Goal: Transaction & Acquisition: Book appointment/travel/reservation

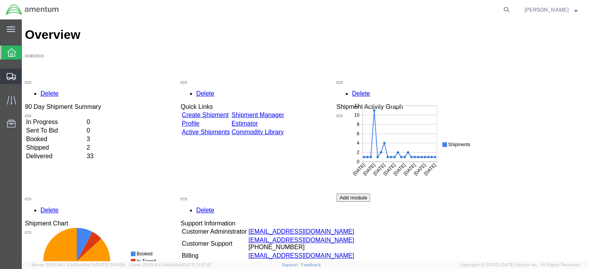
click at [0, 0] on span "Shipment Manager" at bounding box center [0, 0] width 0 height 0
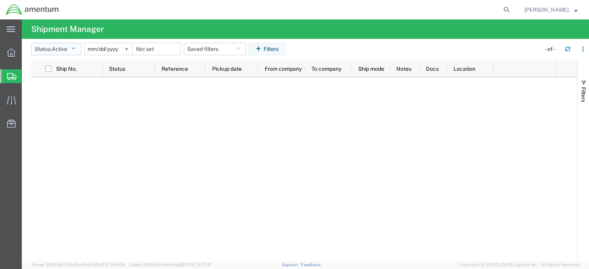
click at [75, 51] on icon "button" at bounding box center [73, 48] width 4 height 5
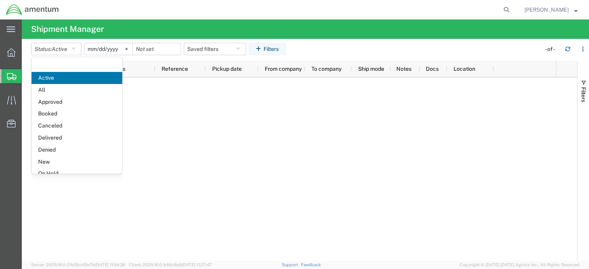
click at [50, 134] on span "Delivered" at bounding box center [77, 138] width 91 height 12
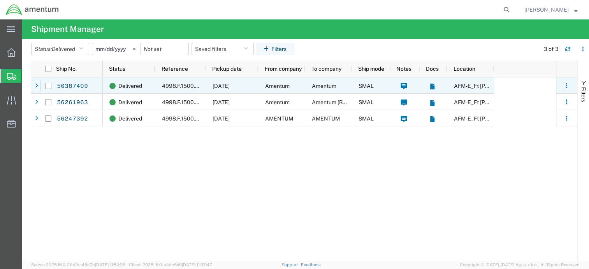
click at [37, 85] on icon at bounding box center [36, 85] width 3 height 5
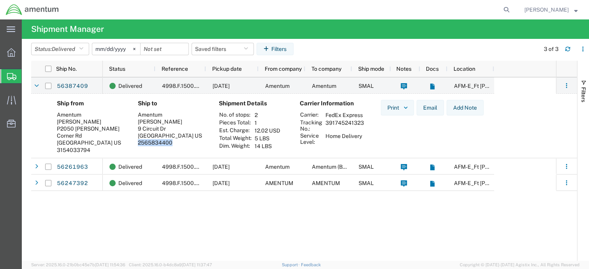
drag, startPoint x: 173, startPoint y: 143, endPoint x: 138, endPoint y: 144, distance: 35.1
click at [138, 144] on div "2565834400" at bounding box center [172, 142] width 68 height 7
copy div "2565834400"
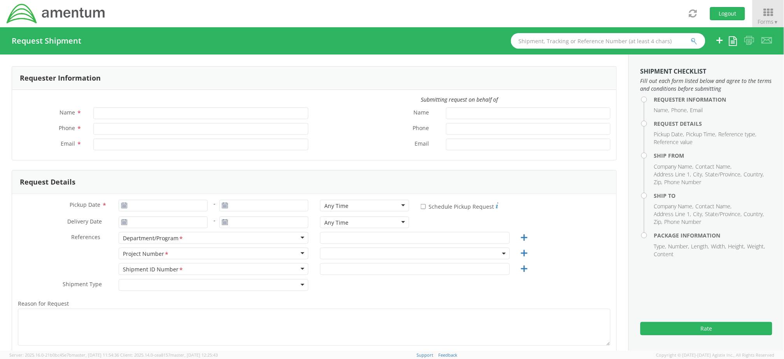
type input "[PERSON_NAME]"
type input "[PHONE_NUMBER]"
type input "[PERSON_NAME][EMAIL_ADDRESS][PERSON_NAME][DOMAIN_NAME]"
click at [170, 206] on input "Pickup Date *" at bounding box center [163, 206] width 89 height 12
type input "[DATE]"
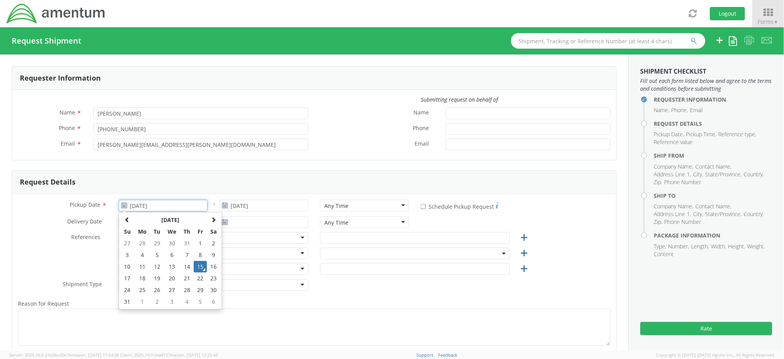
drag, startPoint x: 195, startPoint y: 261, endPoint x: 227, endPoint y: 236, distance: 40.7
click at [197, 263] on td "15" at bounding box center [200, 267] width 13 height 12
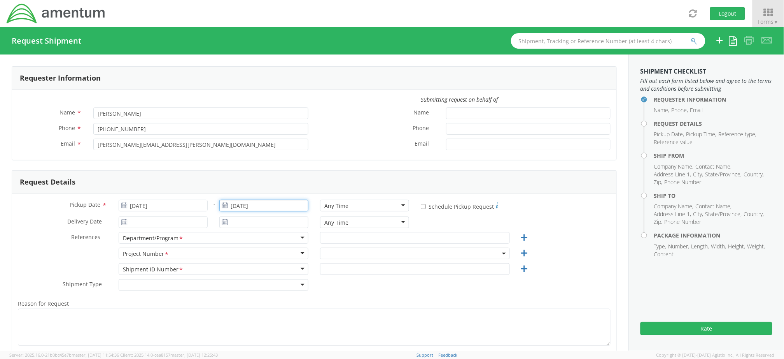
click at [249, 205] on input "[DATE]" at bounding box center [263, 206] width 89 height 12
drag, startPoint x: 300, startPoint y: 278, endPoint x: 310, endPoint y: 270, distance: 12.2
click at [301, 278] on td "22" at bounding box center [301, 278] width 13 height 12
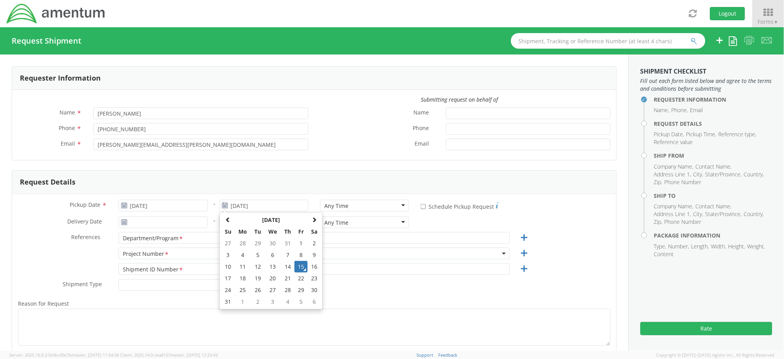
type input "[DATE]"
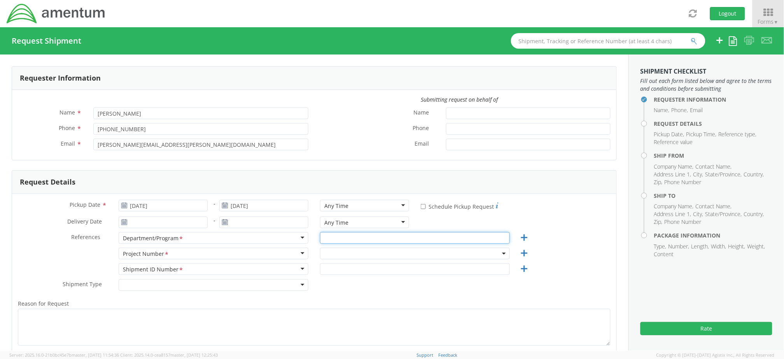
click at [371, 235] on input "text" at bounding box center [415, 238] width 190 height 12
type input "AFM East"
click at [346, 256] on span at bounding box center [415, 253] width 190 height 12
click at [345, 267] on input "search" at bounding box center [414, 266] width 184 height 12
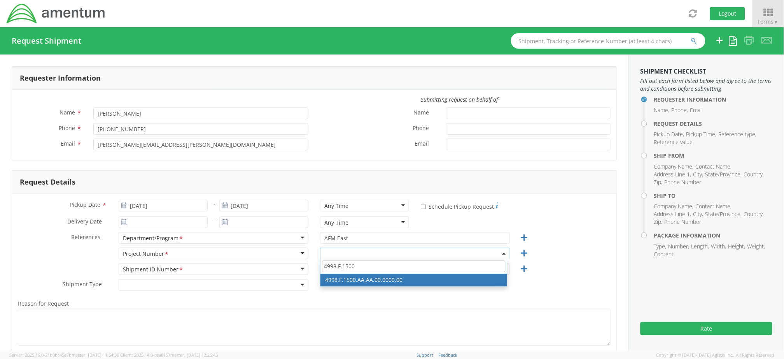
type input "4998.F.1500"
select select "4998.F.1500.AA.AA.00.0000.00"
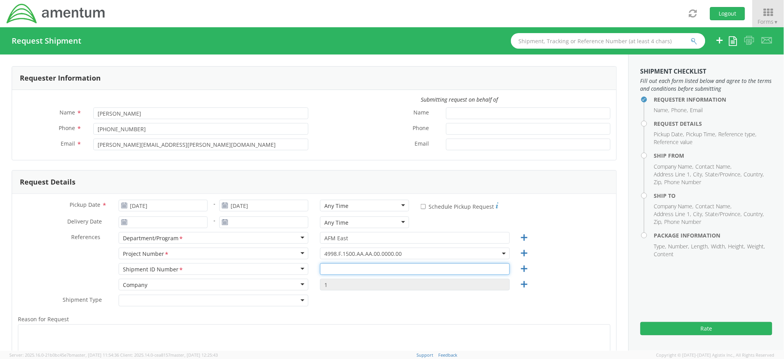
click at [338, 265] on input "text" at bounding box center [415, 269] width 190 height 12
type input "08152025"
click at [388, 298] on div "Shipment Type * Batch Regular" at bounding box center [314, 303] width 605 height 16
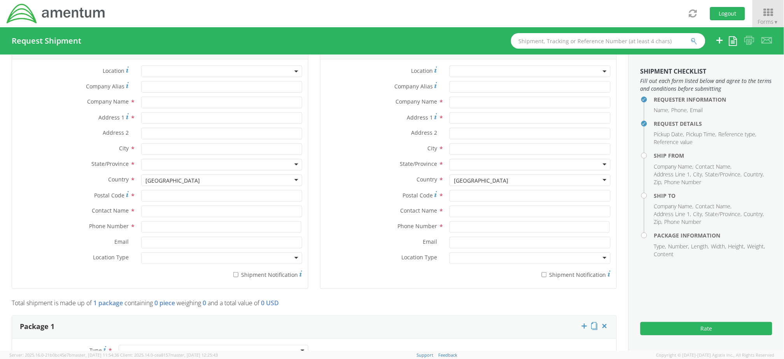
scroll to position [415, 0]
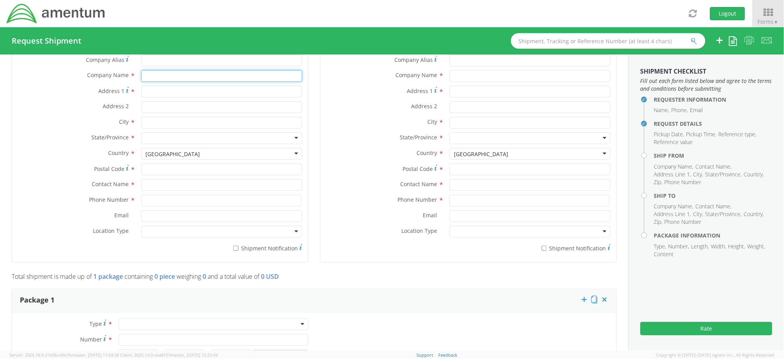
click at [159, 78] on input "text" at bounding box center [221, 76] width 161 height 12
type input "Amentum"
type input "9 Circuit Dr"
type input "[GEOGRAPHIC_DATA]"
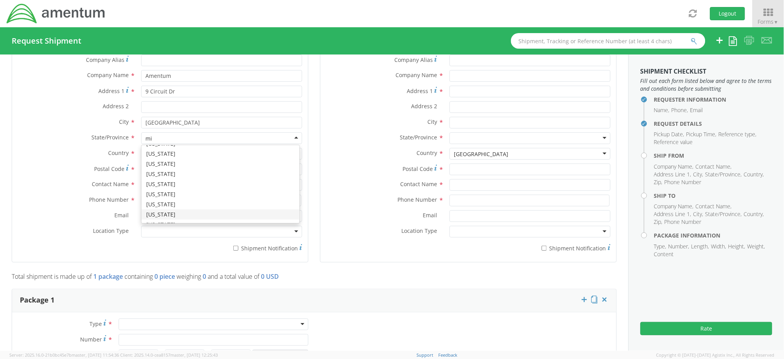
scroll to position [0, 0]
type input "min"
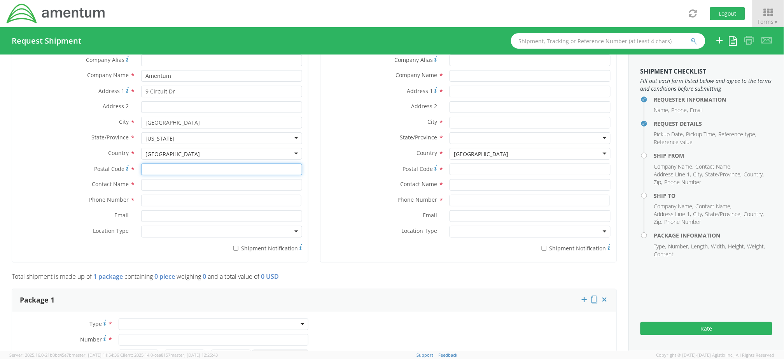
click at [184, 173] on input "Postal Code *" at bounding box center [221, 169] width 161 height 12
type input "56073"
click at [36, 213] on label "Email *" at bounding box center [73, 215] width 123 height 10
click at [141, 213] on input "Email *" at bounding box center [221, 216] width 161 height 12
click at [168, 184] on input "text" at bounding box center [221, 185] width 161 height 12
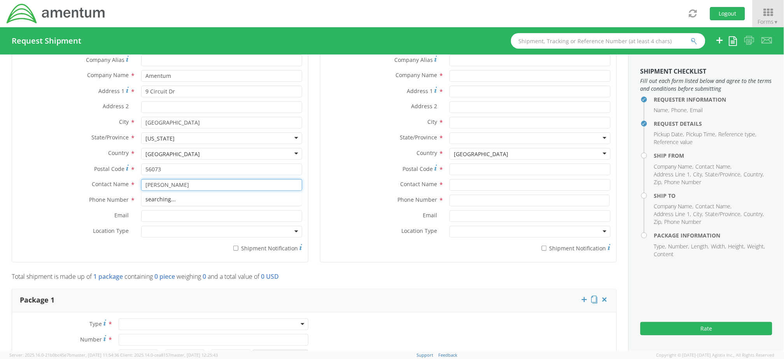
type input "[PERSON_NAME]"
click at [45, 208] on div "Phone Number *" at bounding box center [160, 203] width 296 height 16
paste input "2565834400"
type input "2565834400"
click at [155, 229] on div at bounding box center [221, 232] width 161 height 12
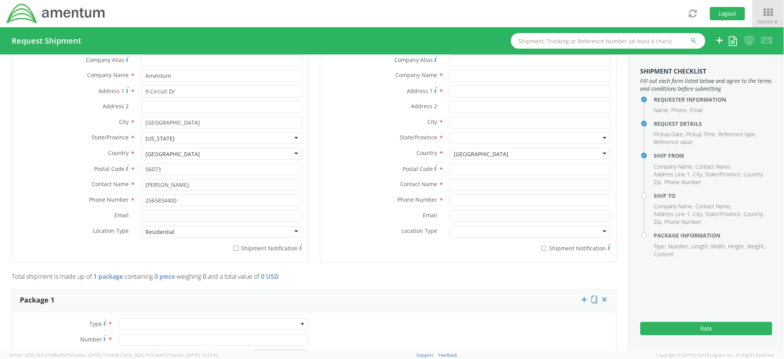
scroll to position [311, 0]
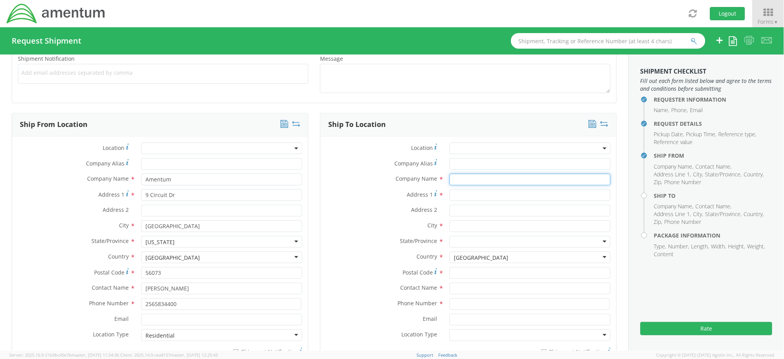
click at [469, 177] on input "text" at bounding box center [530, 180] width 161 height 12
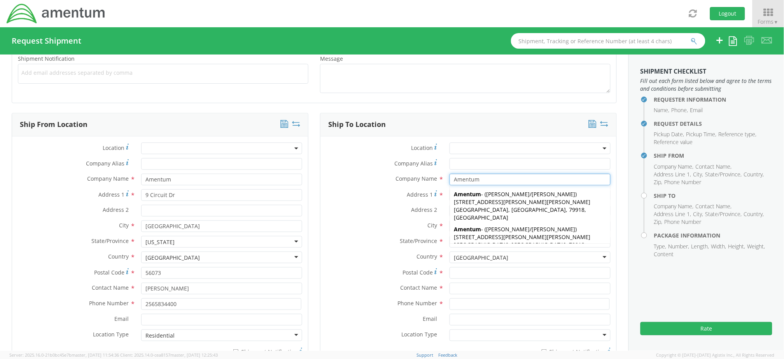
type input "Amentum"
click at [386, 252] on label "Country *" at bounding box center [382, 256] width 123 height 10
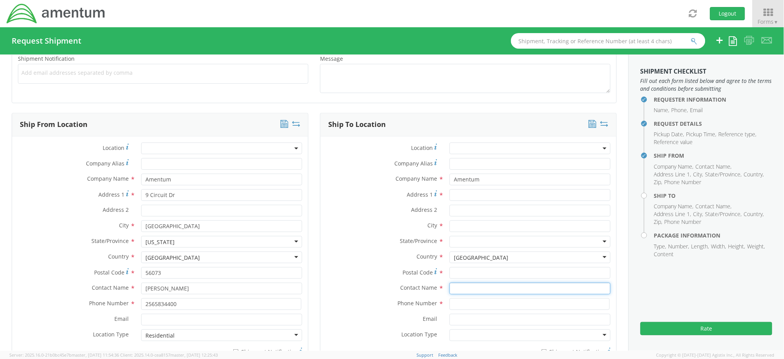
click at [461, 288] on input "text" at bounding box center [530, 288] width 161 height 12
type input "B"
paste input "[STREET_ADDRESS]"
click at [450, 195] on input "[STREET_ADDRESS]" at bounding box center [530, 195] width 161 height 12
paste input "Bldg.847-"
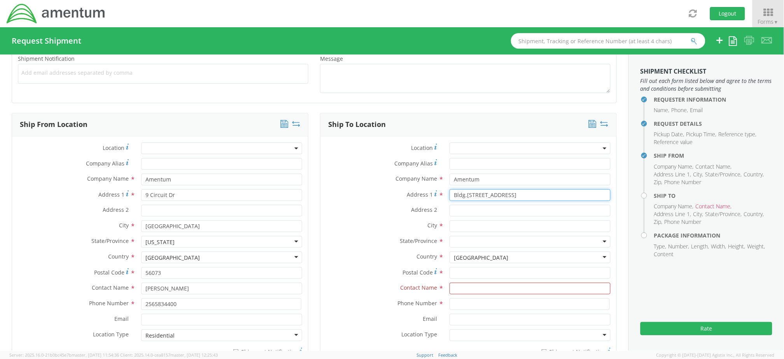
type input "Bldg.[STREET_ADDRESS]"
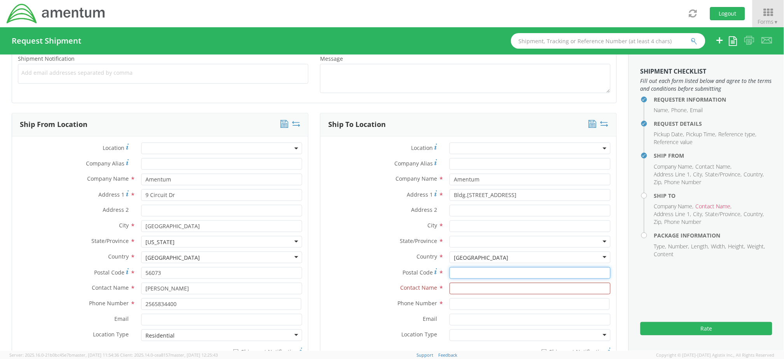
paste input "31409"
type input "31409"
click at [464, 225] on input "text" at bounding box center [530, 226] width 161 height 12
type input "Savannah"
type input "Geor"
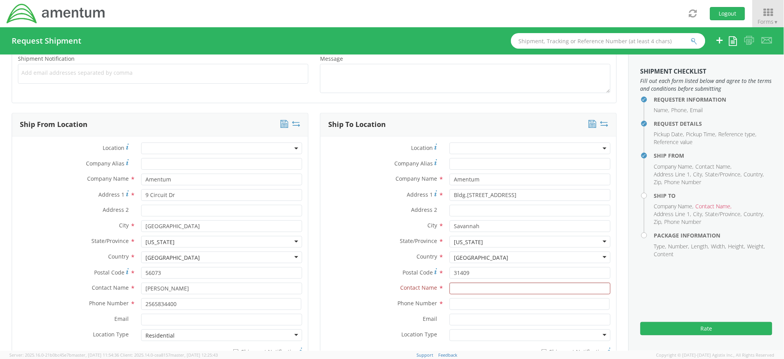
scroll to position [0, 0]
click at [465, 288] on input "text" at bounding box center [530, 288] width 161 height 12
type input "[PERSON_NAME]"
click at [388, 282] on label "Contact Name *" at bounding box center [382, 287] width 123 height 10
drag, startPoint x: 479, startPoint y: 302, endPoint x: 496, endPoint y: 280, distance: 27.6
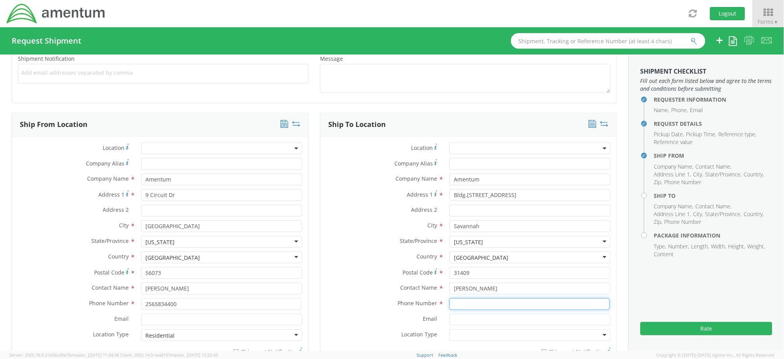
paste input "256.206.0916"
click at [471, 303] on input "256.206.0916" at bounding box center [530, 304] width 160 height 12
click at [461, 304] on input "256.2060916" at bounding box center [530, 304] width 160 height 12
click at [460, 304] on input "256.2060916" at bounding box center [530, 304] width 160 height 12
type input "2562060916"
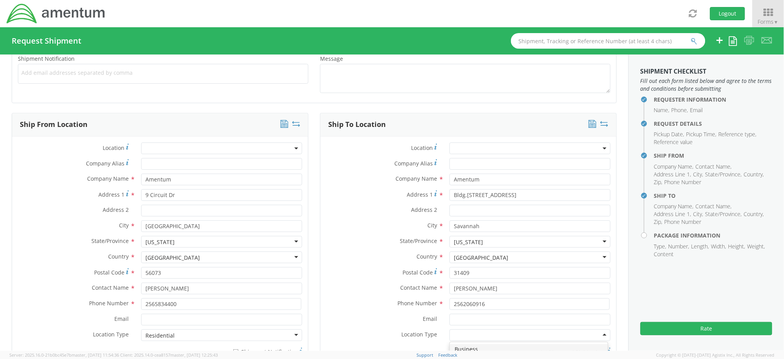
click at [454, 333] on div at bounding box center [530, 335] width 161 height 12
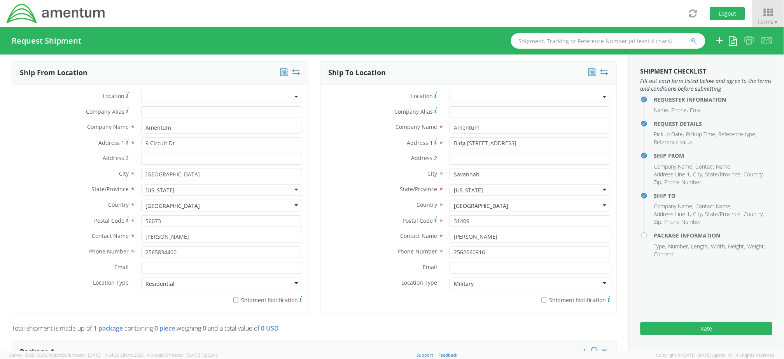
scroll to position [623, 0]
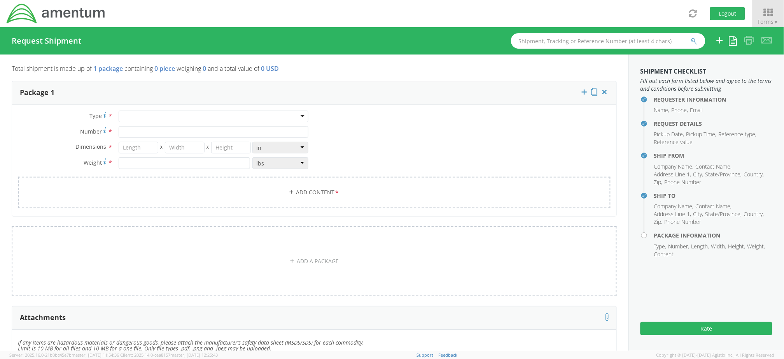
click at [212, 115] on div at bounding box center [214, 116] width 190 height 12
click at [138, 134] on input "Number *" at bounding box center [214, 132] width 190 height 12
type input "1"
click at [134, 145] on input "number" at bounding box center [139, 148] width 40 height 12
type input "18"
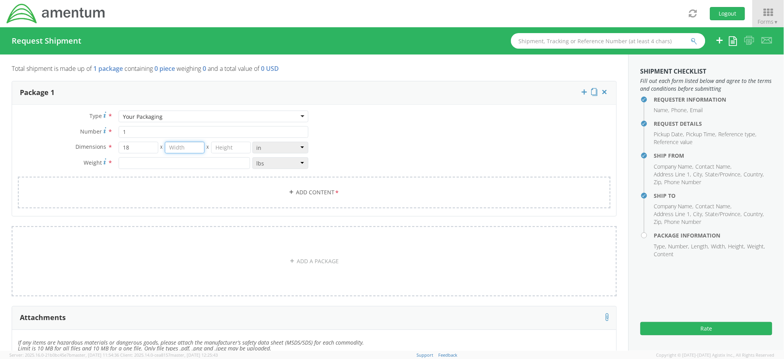
click at [175, 147] on input "number" at bounding box center [185, 148] width 40 height 12
type input "6"
click at [226, 143] on input "number" at bounding box center [231, 148] width 40 height 12
type input "24"
drag, startPoint x: 408, startPoint y: 163, endPoint x: 403, endPoint y: 158, distance: 6.6
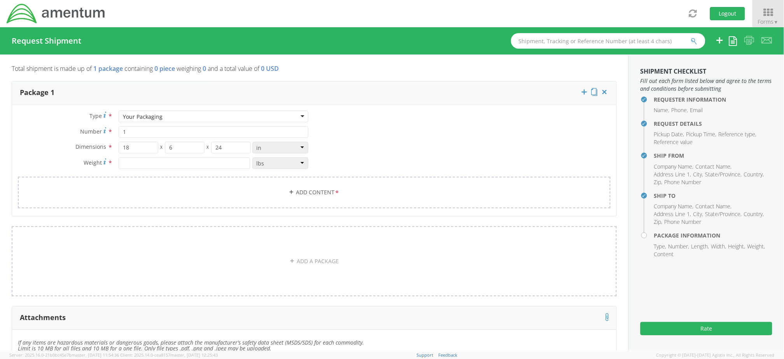
click at [405, 160] on div "Type * Your Packaging Your Packaging Crate(s) Envelope Pallet(s) Oversized (Not…" at bounding box center [314, 163] width 605 height 107
click at [321, 191] on link "Add Content *" at bounding box center [314, 193] width 593 height 32
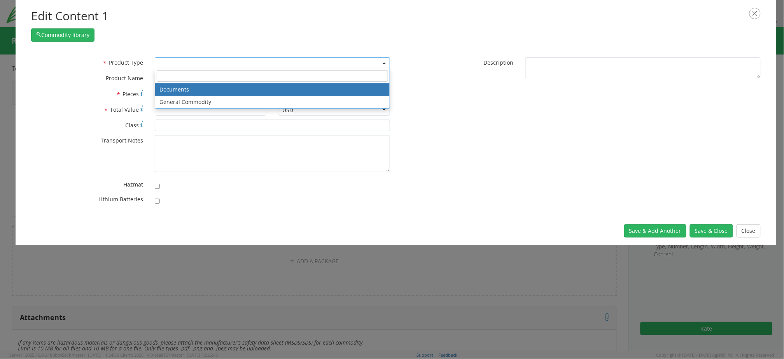
click at [166, 65] on span at bounding box center [272, 63] width 235 height 12
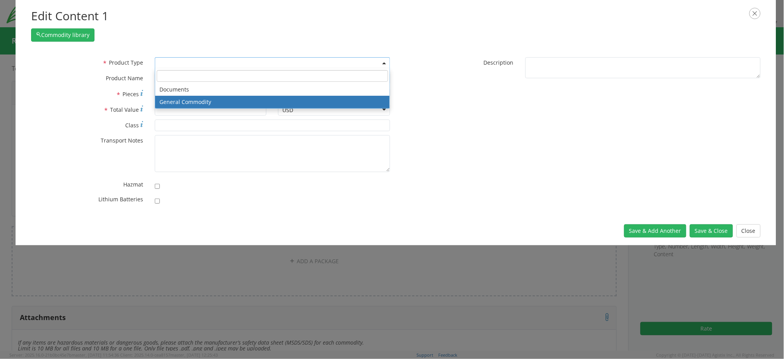
select select "COMMODITY"
type input "General Commodity"
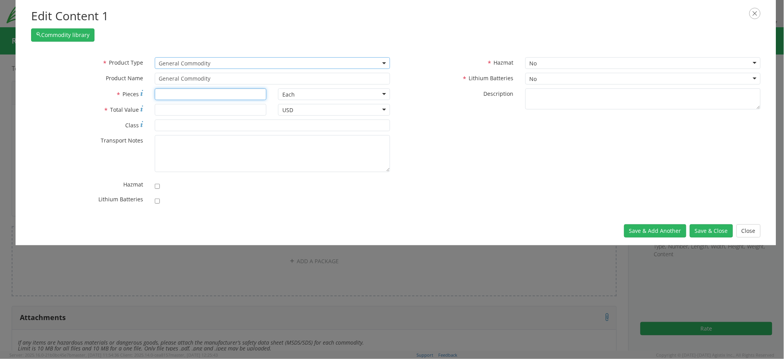
click at [168, 93] on input "* Pieces" at bounding box center [211, 94] width 112 height 12
type input "1"
click at [170, 110] on input "* Total Value" at bounding box center [211, 110] width 112 height 12
type input "2000"
drag, startPoint x: 457, startPoint y: 128, endPoint x: 493, endPoint y: 137, distance: 36.9
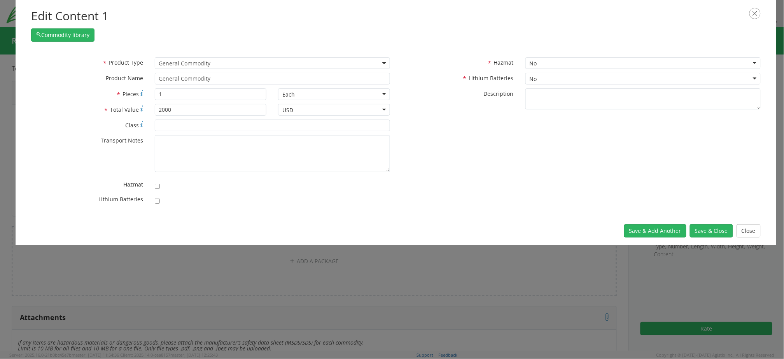
click at [457, 129] on div "* Product Type Documents General Commodity General Commodity * Product Name Gen…" at bounding box center [396, 132] width 742 height 151
click at [711, 232] on button "Save & Close" at bounding box center [711, 230] width 43 height 13
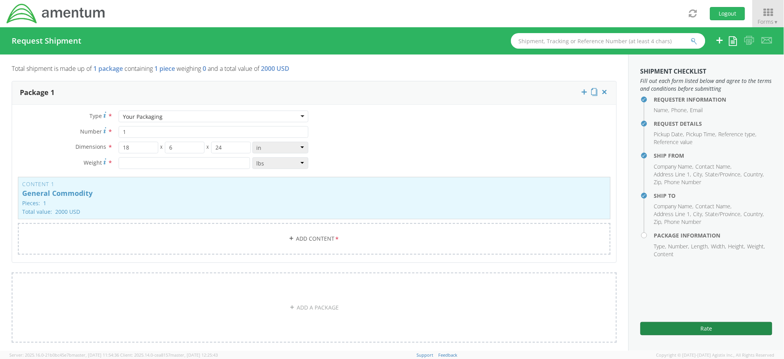
click at [711, 329] on button "Rate" at bounding box center [707, 328] width 132 height 13
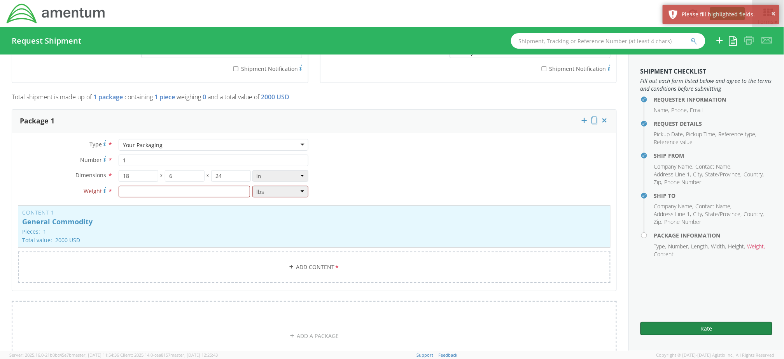
scroll to position [570, 0]
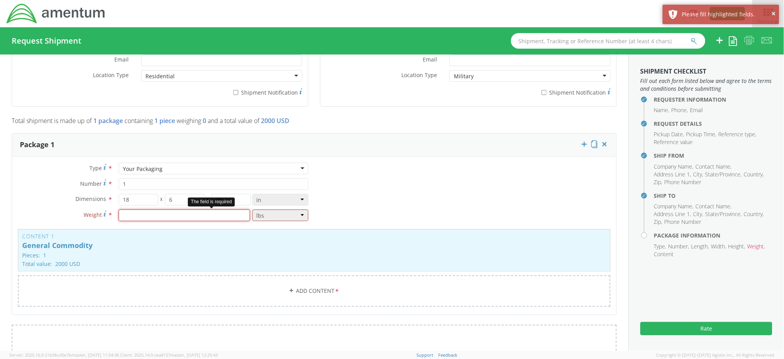
click at [138, 211] on input "number" at bounding box center [185, 215] width 132 height 12
type input "5"
click at [363, 194] on div "Type * Your Packaging Your Packaging Crate(s) Envelope Pallet(s) Oversized (Not…" at bounding box center [314, 240] width 605 height 154
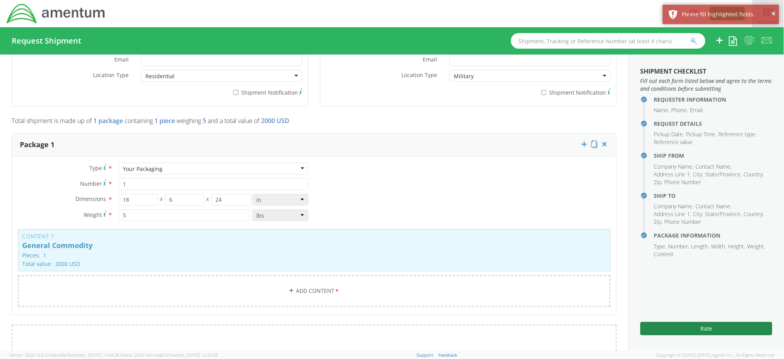
drag, startPoint x: 678, startPoint y: 328, endPoint x: 744, endPoint y: 333, distance: 66.4
click at [679, 328] on button "Rate" at bounding box center [707, 328] width 132 height 13
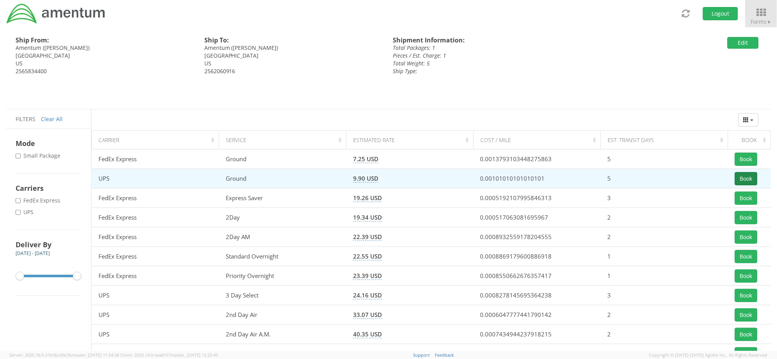
click at [748, 176] on button "Book" at bounding box center [746, 178] width 23 height 13
